Goal: Transaction & Acquisition: Obtain resource

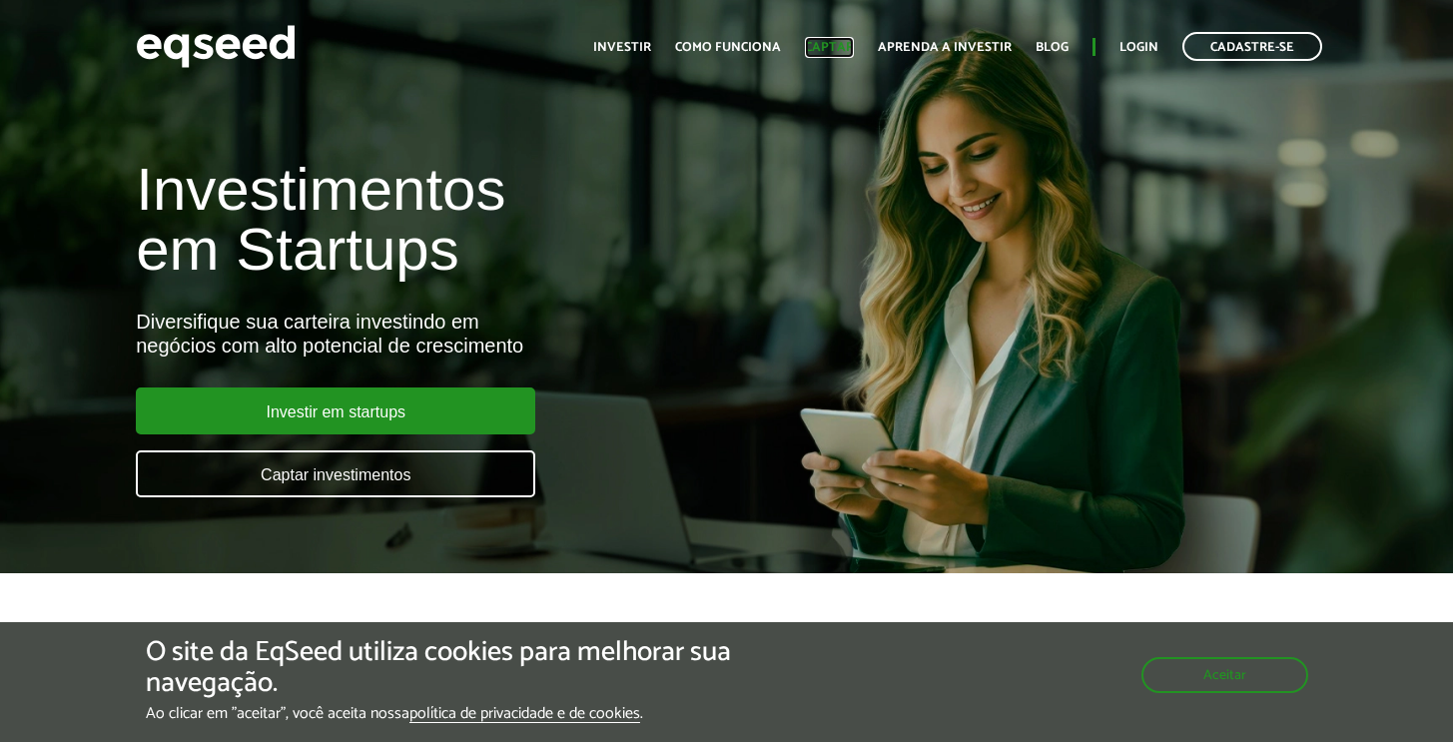
click at [830, 50] on link "Captar" at bounding box center [829, 47] width 49 height 13
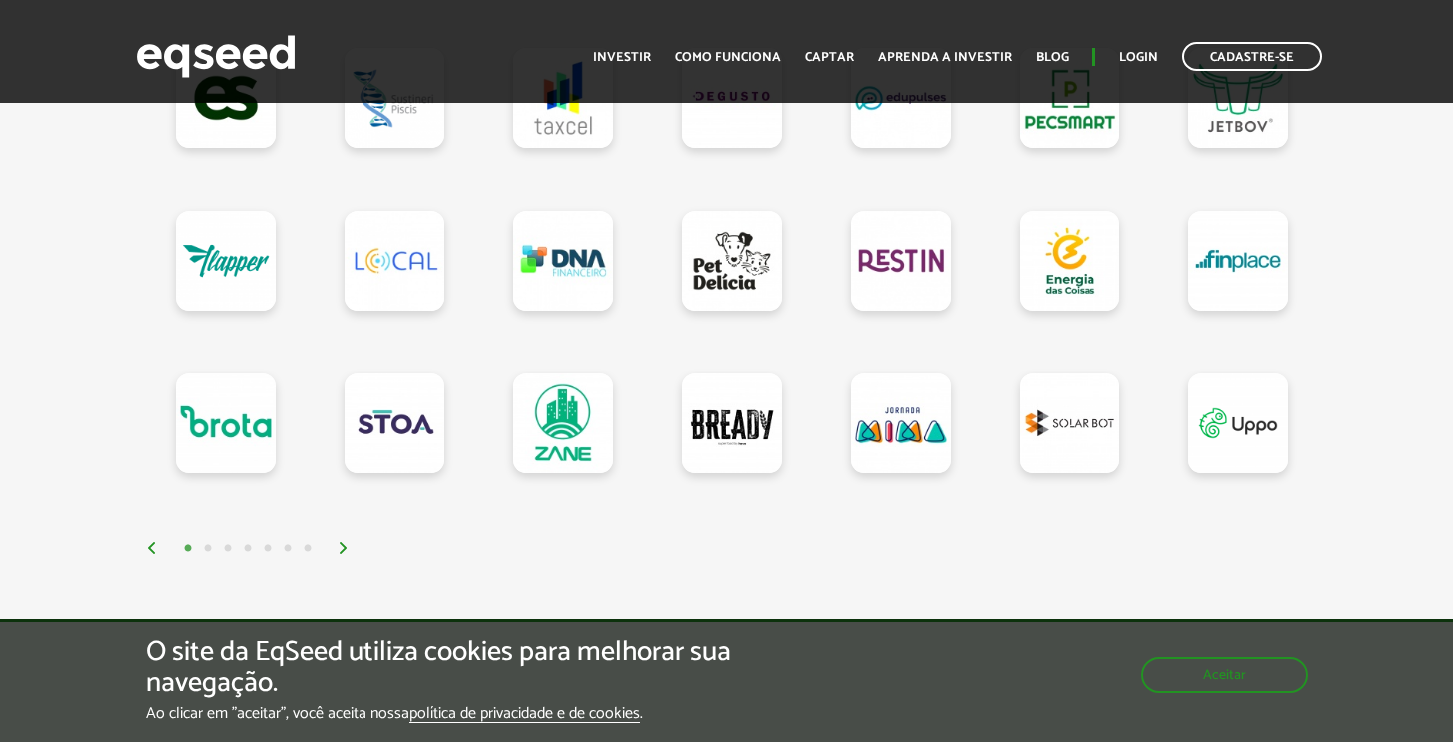
scroll to position [1920, 0]
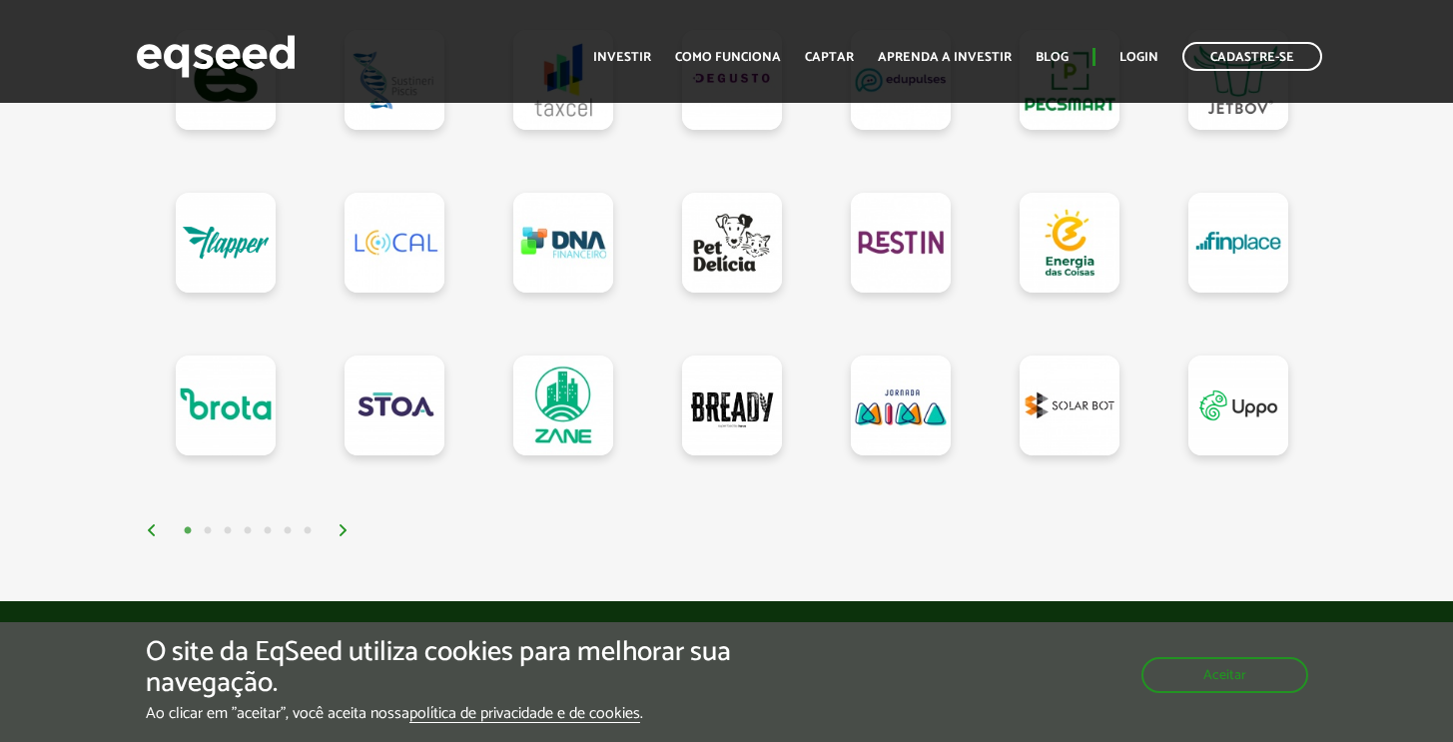
click at [345, 536] on img at bounding box center [343, 530] width 12 height 12
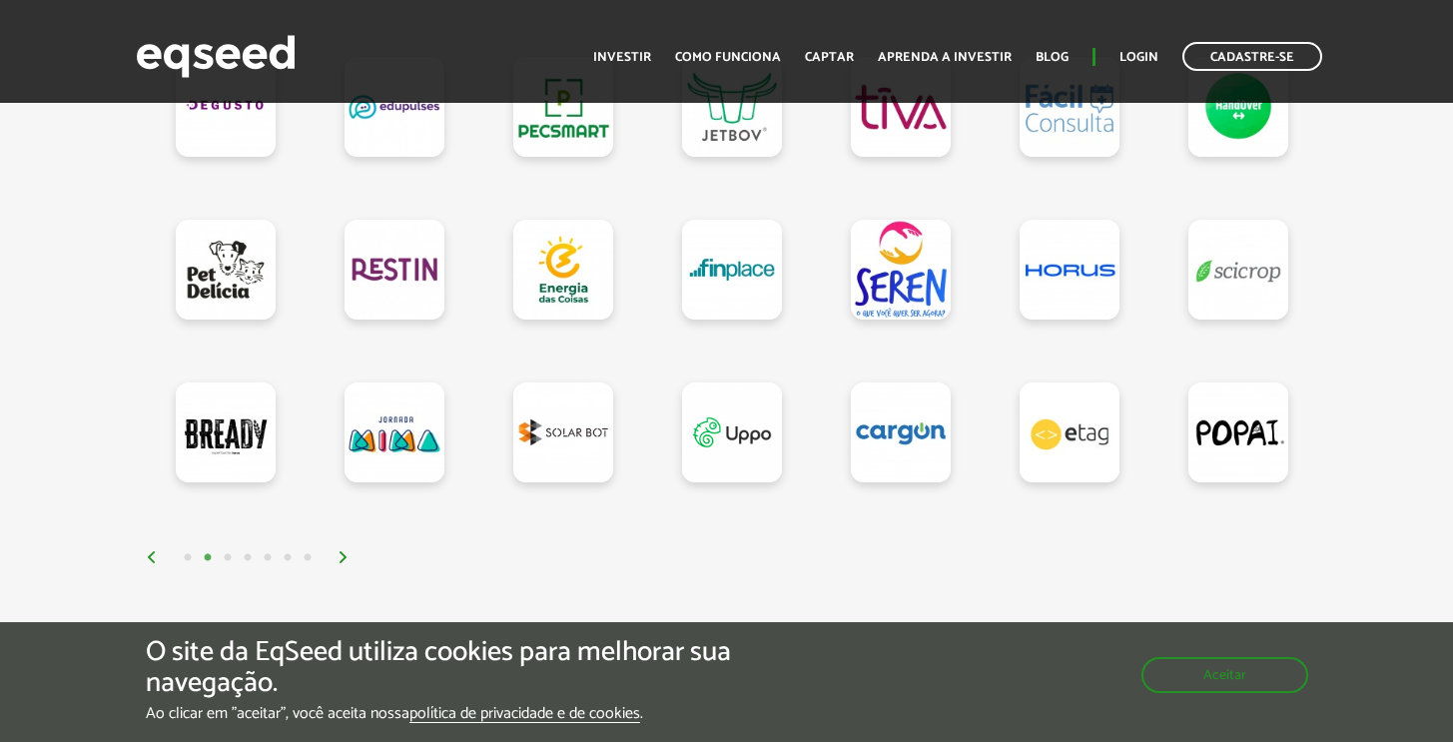
scroll to position [1889, 0]
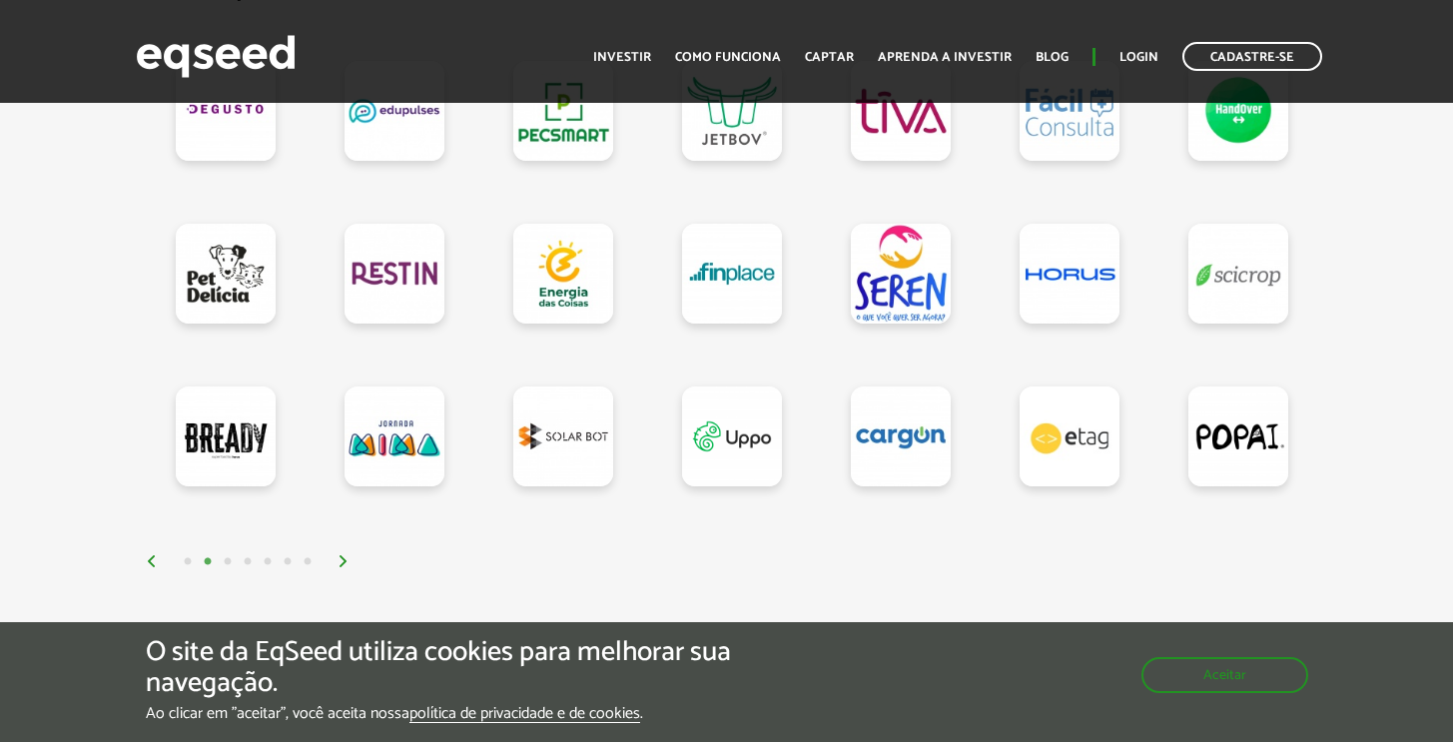
click at [344, 557] on div "1 2 3 4 5 6 7" at bounding box center [731, 560] width 1171 height 23
click at [340, 561] on img at bounding box center [343, 561] width 12 height 12
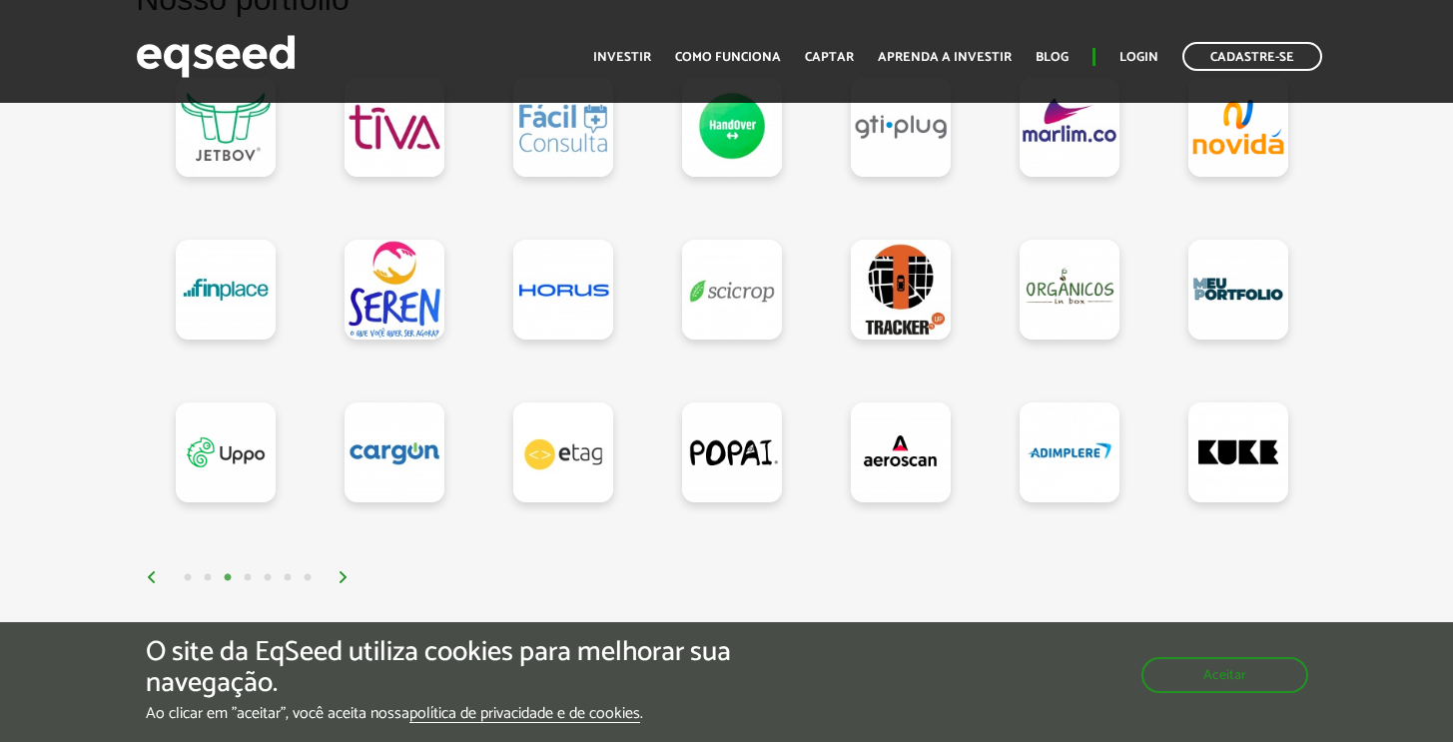
scroll to position [1869, 0]
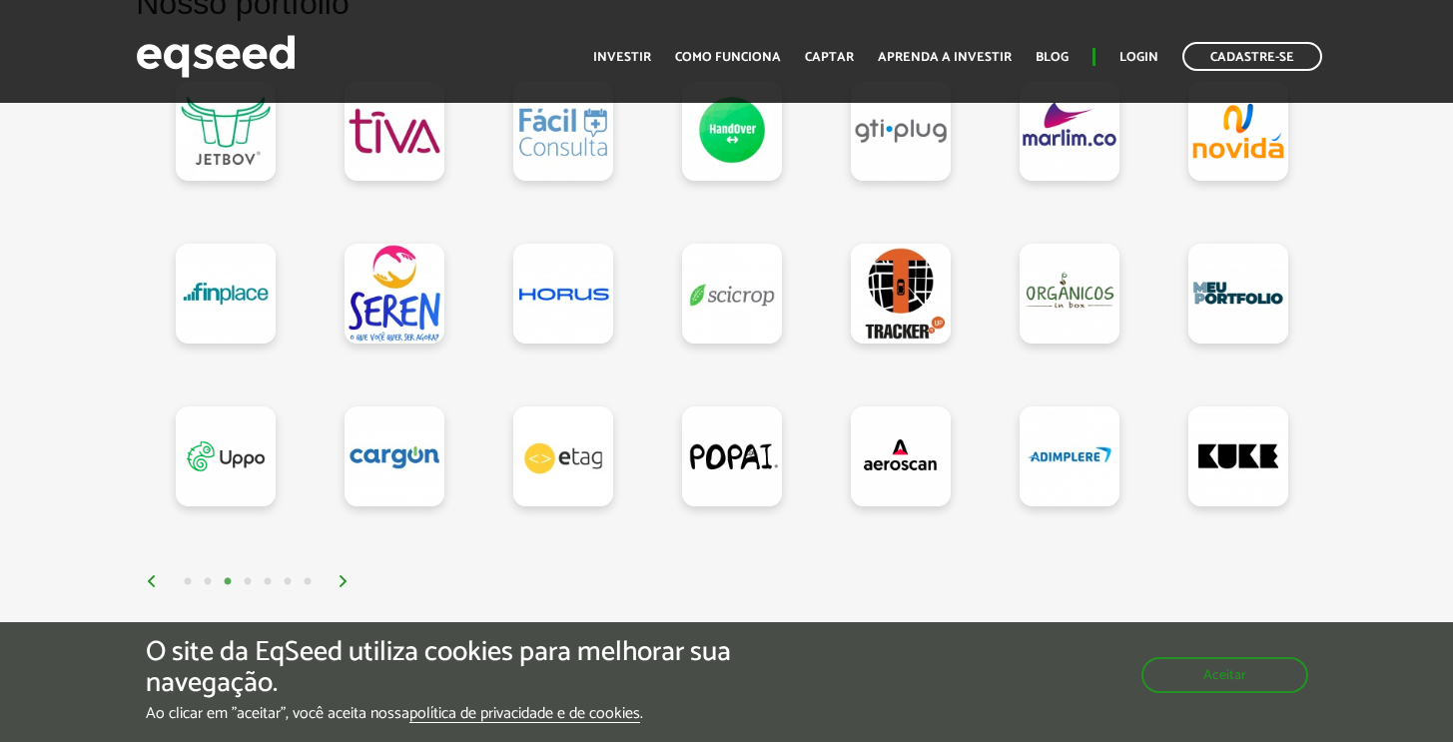
click at [344, 587] on img at bounding box center [343, 581] width 12 height 12
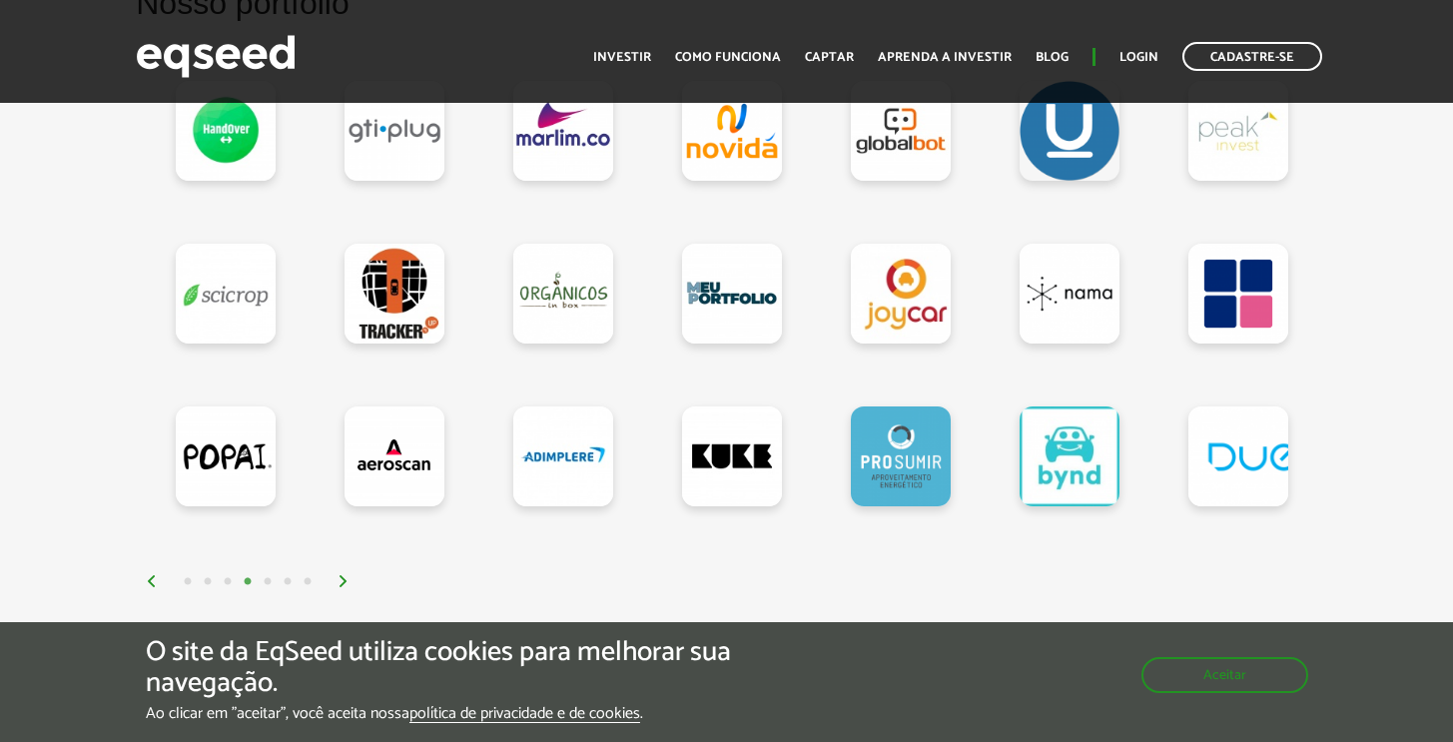
click at [341, 585] on img at bounding box center [343, 581] width 12 height 12
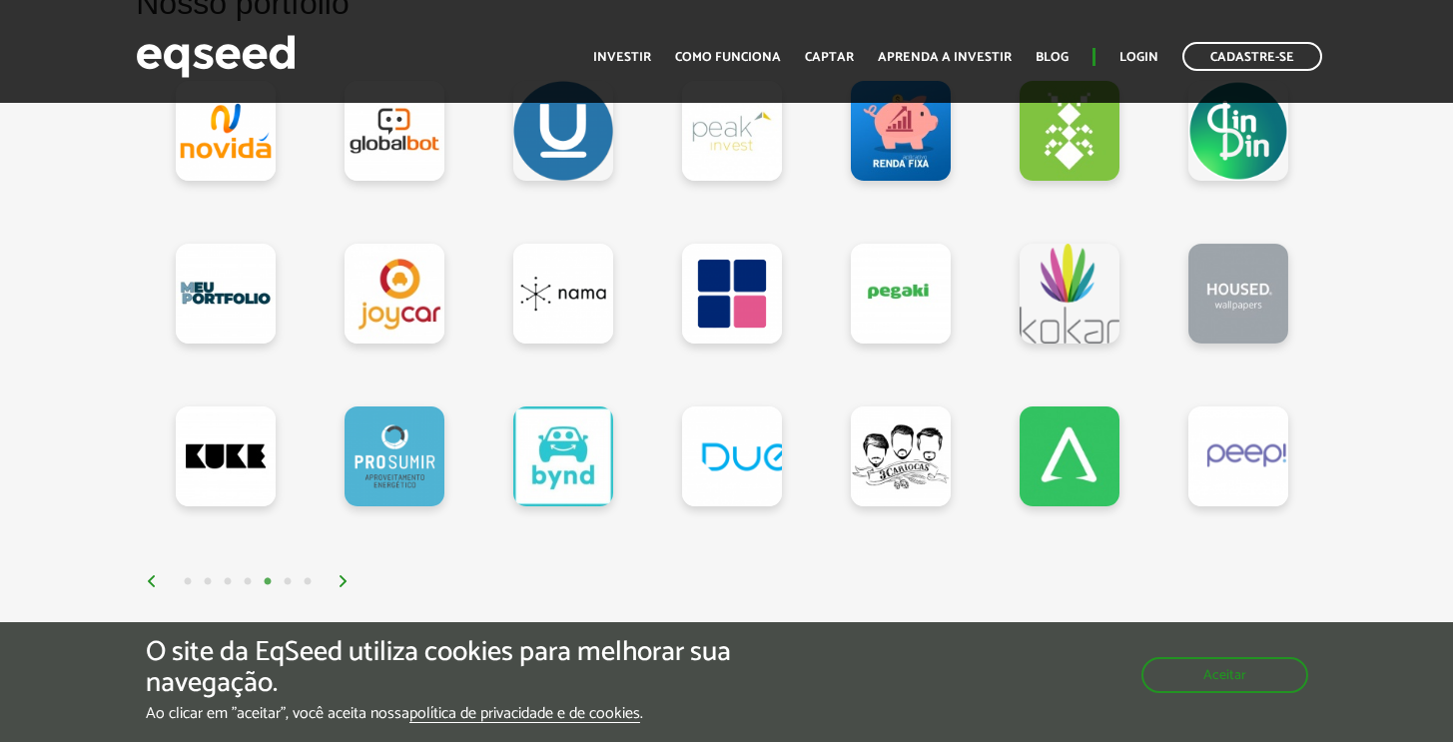
click at [340, 585] on img at bounding box center [343, 581] width 12 height 12
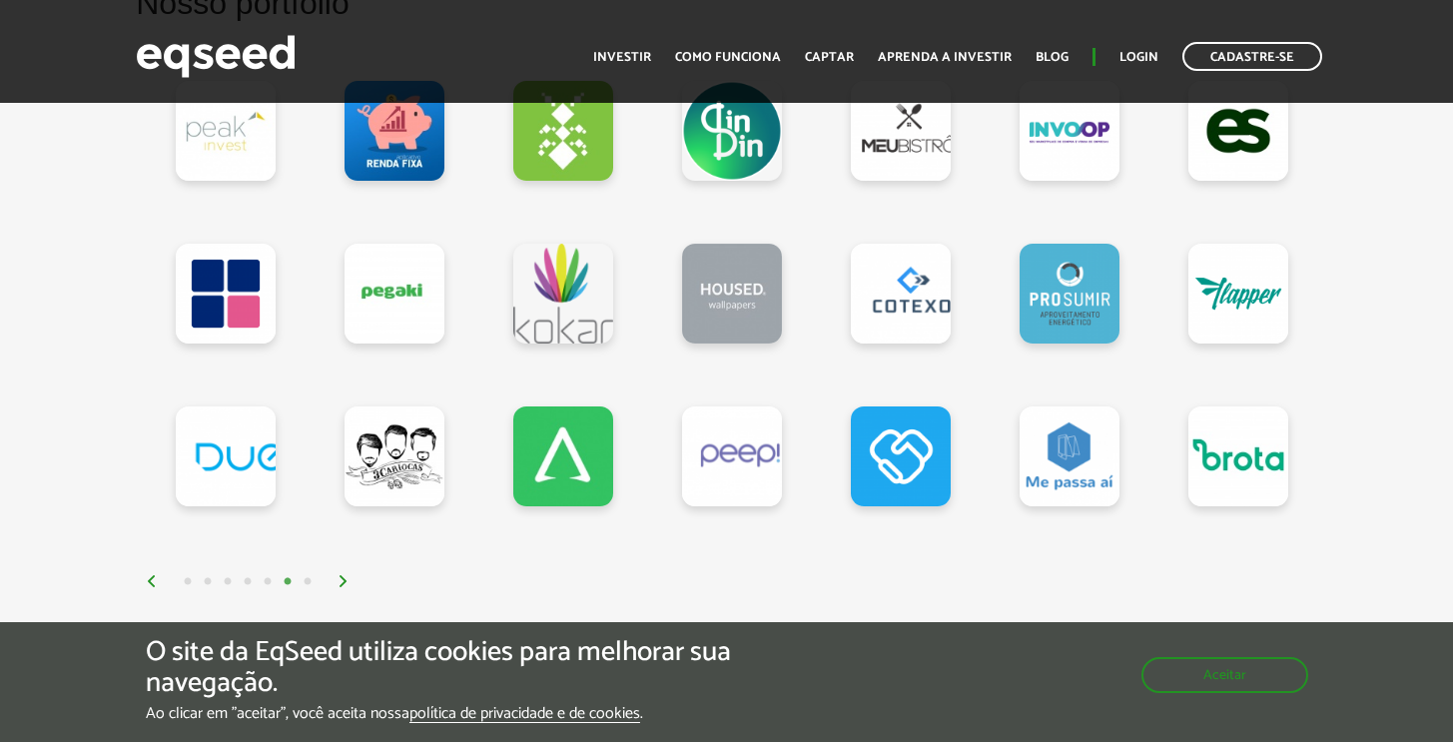
click at [341, 580] on img at bounding box center [343, 581] width 12 height 12
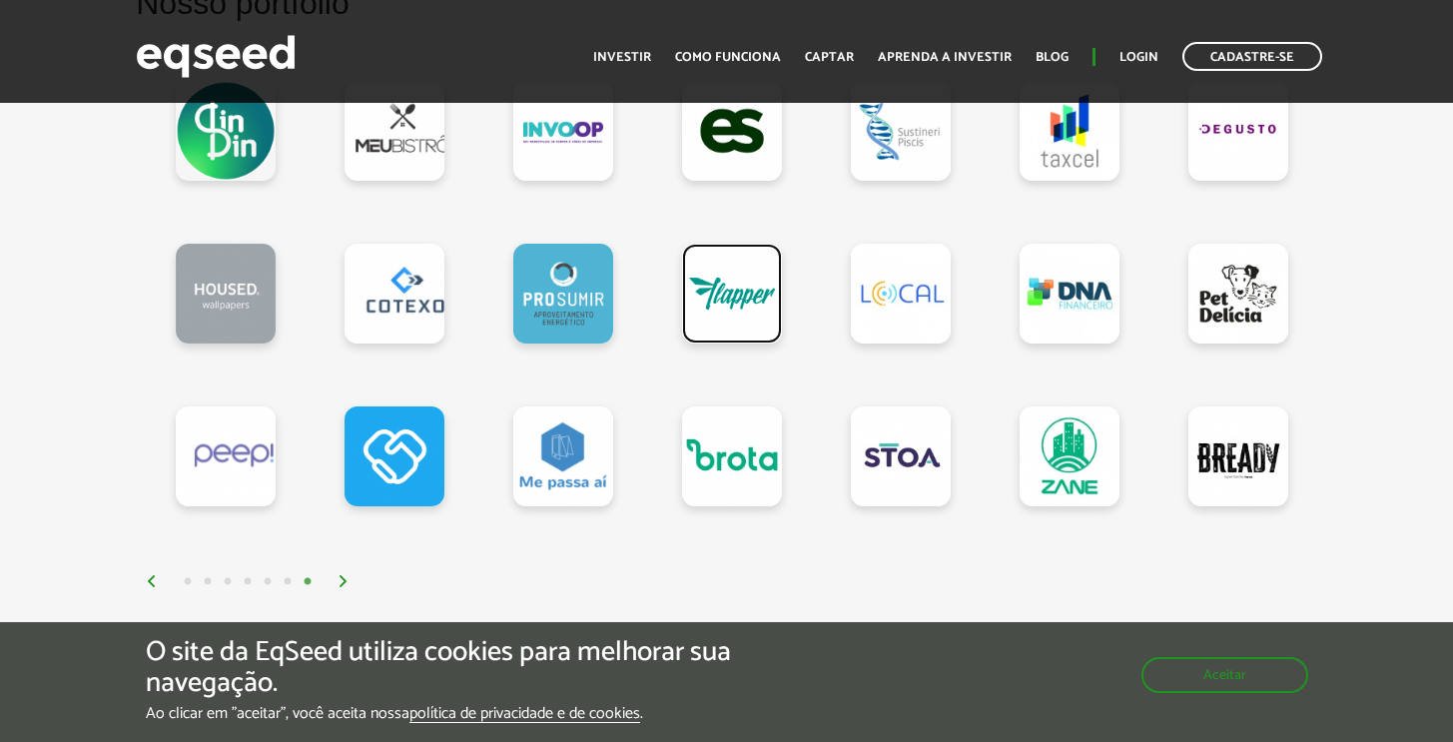
click at [723, 296] on link at bounding box center [732, 294] width 100 height 100
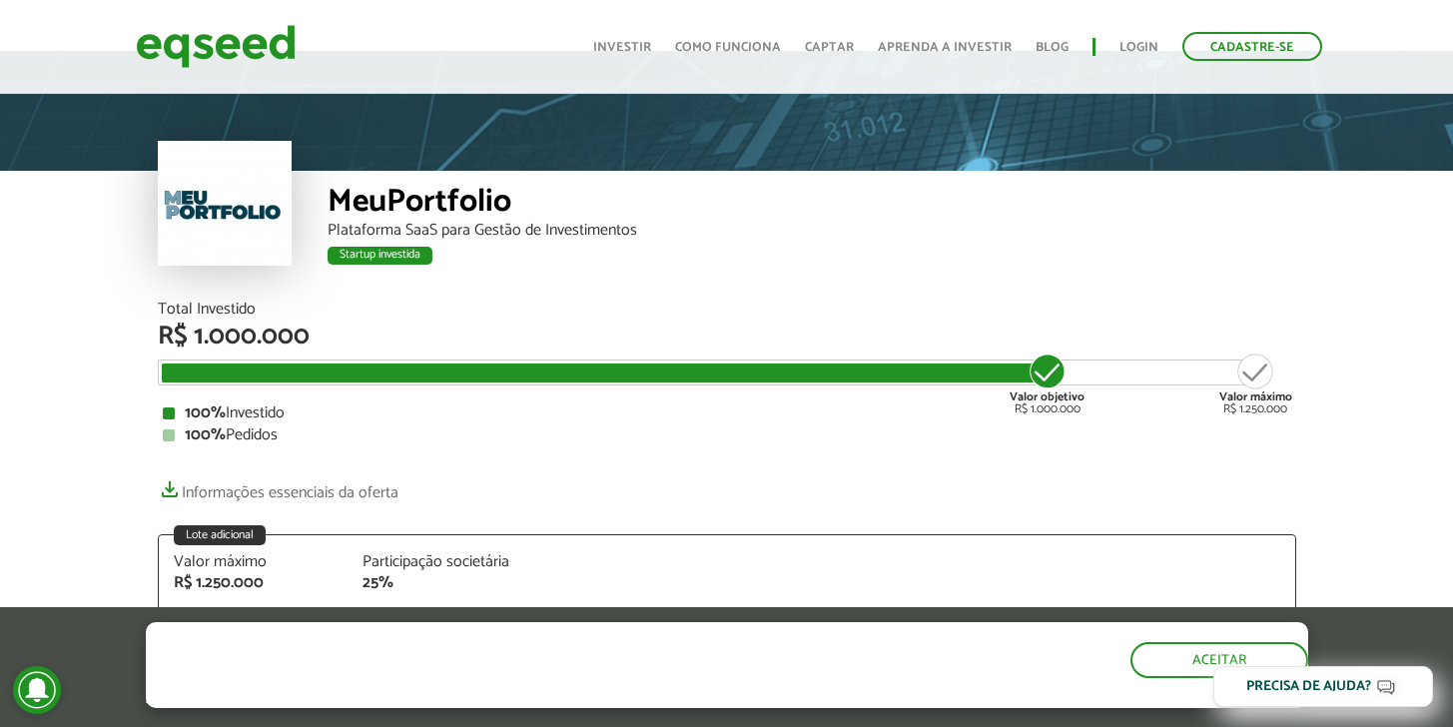
scroll to position [31, 0]
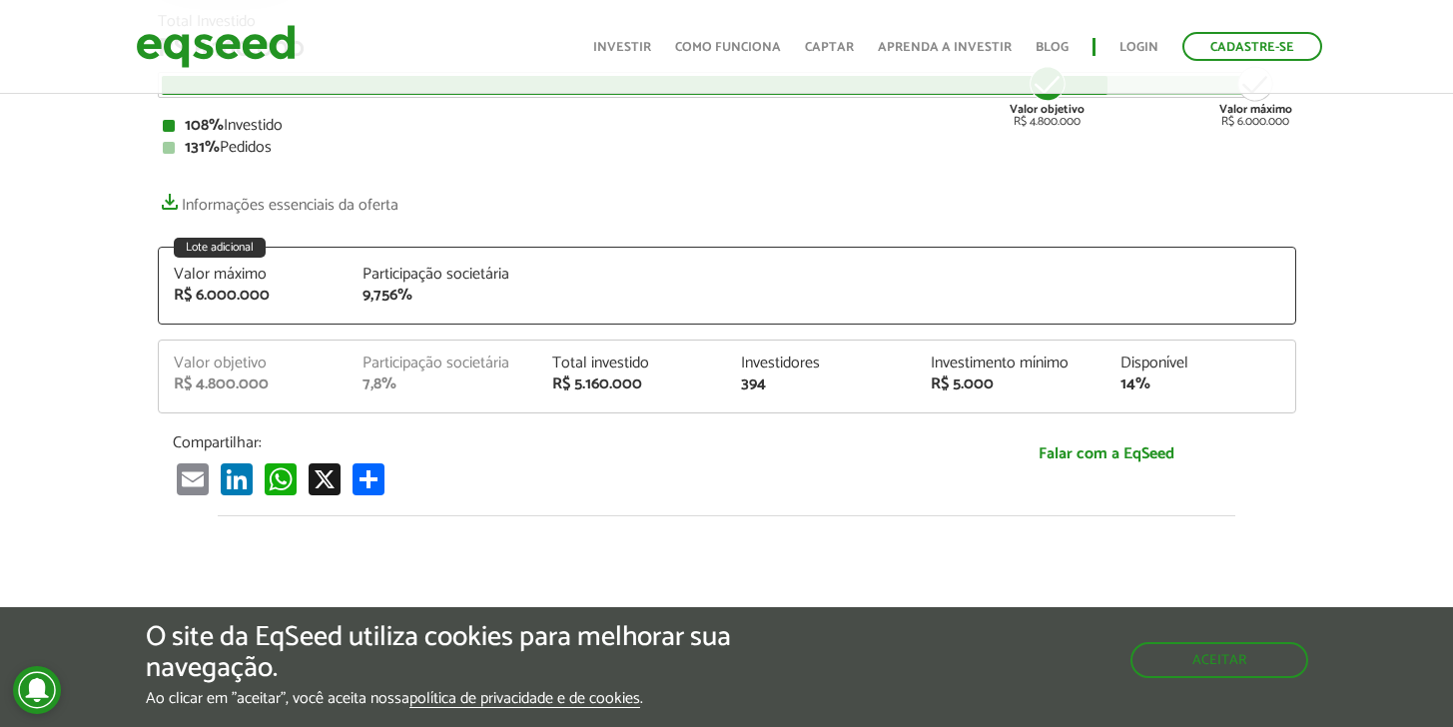
scroll to position [347, 0]
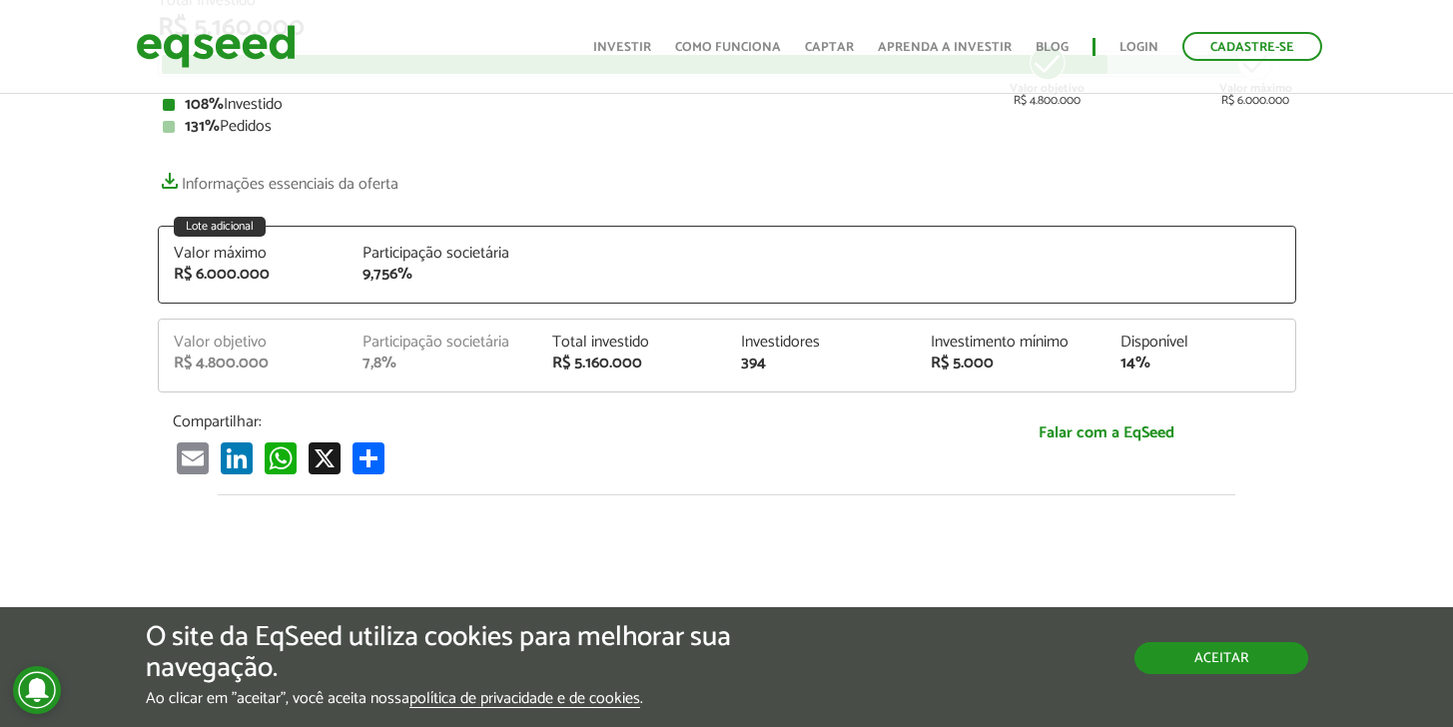
drag, startPoint x: 1259, startPoint y: 657, endPoint x: 1162, endPoint y: 646, distance: 97.5
click at [1259, 657] on button "Aceitar" at bounding box center [1221, 658] width 174 height 32
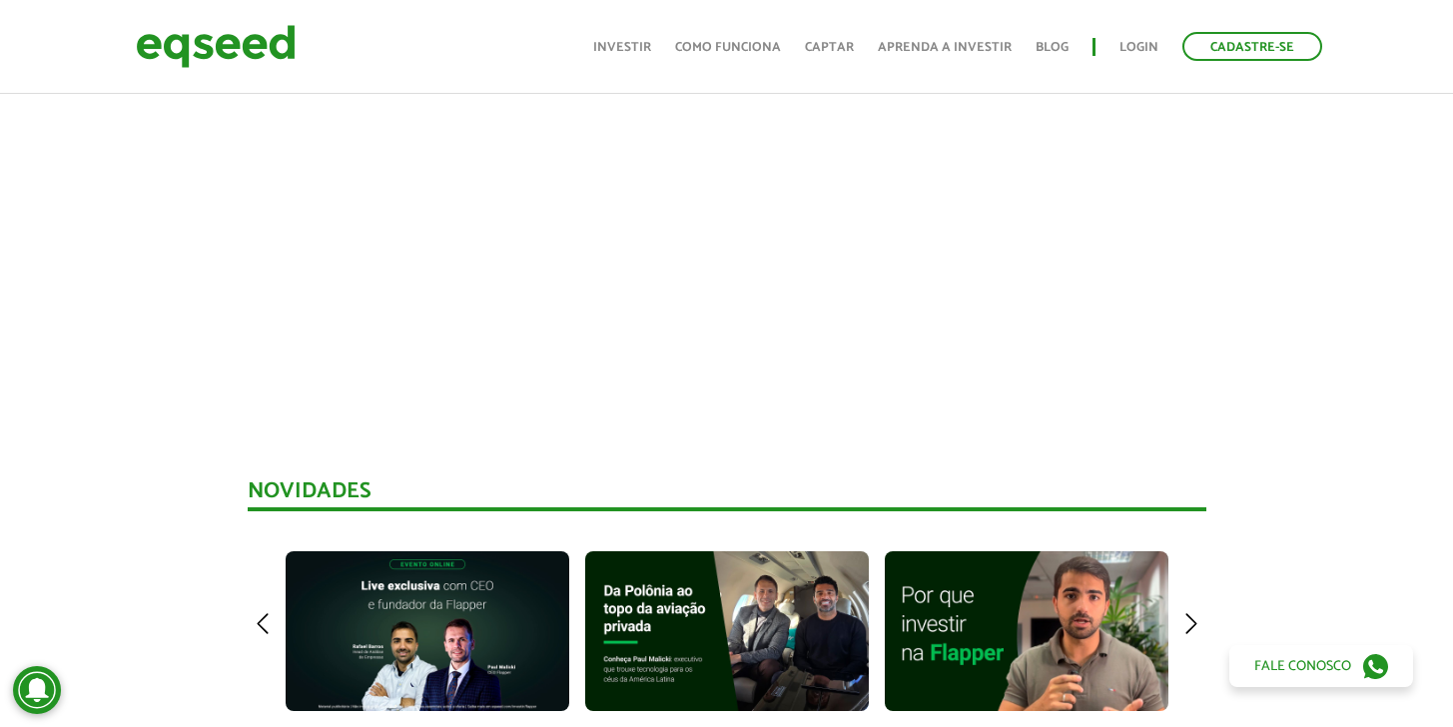
scroll to position [1129, 0]
